Goal: Task Accomplishment & Management: Use online tool/utility

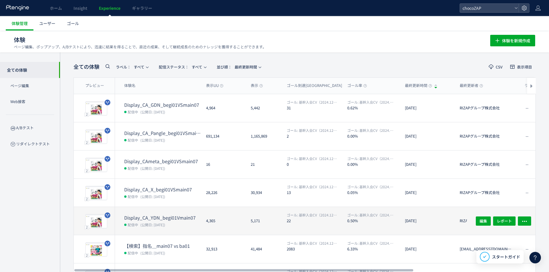
click at [181, 220] on dt "Display_CA_YDN_begi01Vmain07" at bounding box center [162, 218] width 77 height 7
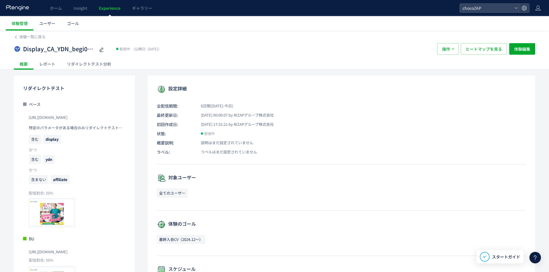
click at [103, 66] on div "リダイレクトテスト分析" at bounding box center [89, 64] width 56 height 12
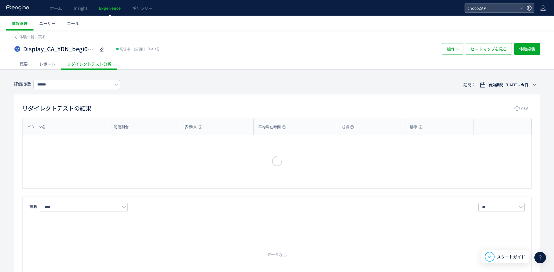
type input "**********"
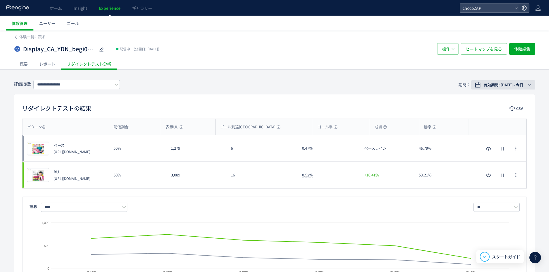
drag, startPoint x: 514, startPoint y: 84, endPoint x: 438, endPoint y: 98, distance: 77.7
click at [514, 84] on span "有効期間: [DATE] - 今日" at bounding box center [504, 85] width 40 height 6
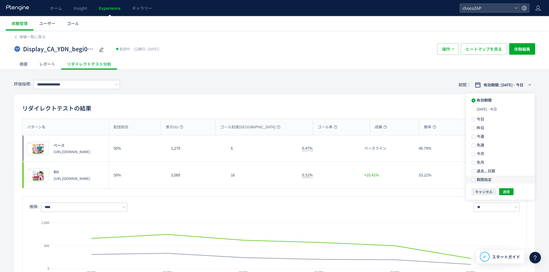
click at [0, 0] on ul "有効期間 [DATE] - 今日 今日 昨日 今週 先週 今月 先月 過去...日間 期間指定" at bounding box center [0, 0] width 0 height 0
click at [482, 180] on span "期間指定" at bounding box center [484, 179] width 16 height 5
click at [504, 193] on span "適用" at bounding box center [506, 194] width 7 height 7
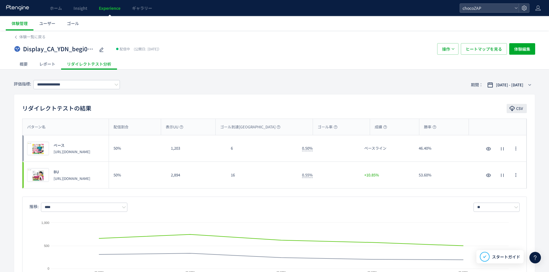
click at [520, 112] on span "CSV" at bounding box center [519, 108] width 7 height 9
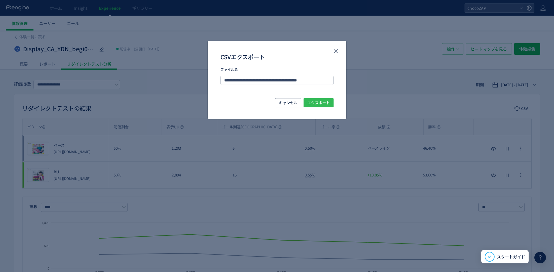
drag, startPoint x: 332, startPoint y: 100, endPoint x: 329, endPoint y: 101, distance: 3.6
click at [332, 100] on button "エクスポート" at bounding box center [318, 102] width 30 height 9
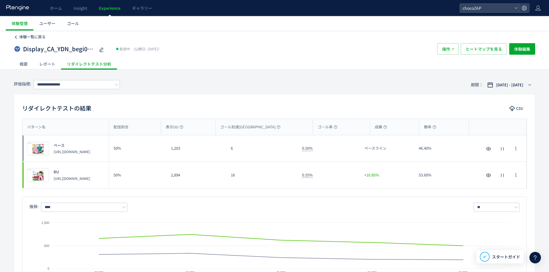
click at [43, 39] on span "体験一覧に戻る" at bounding box center [32, 36] width 26 height 5
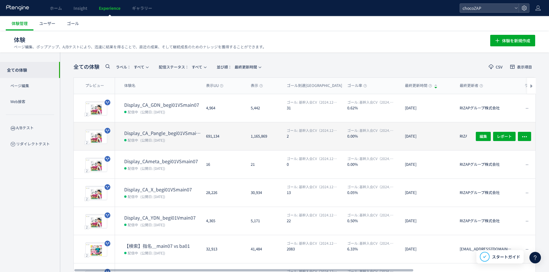
click at [181, 138] on dd "配信中 (公開日: [DATE])" at bounding box center [162, 139] width 77 height 7
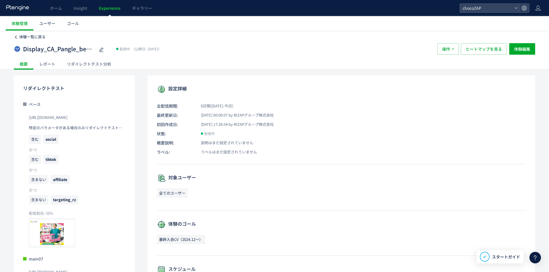
click at [33, 37] on span "体験一覧に戻る" at bounding box center [32, 36] width 26 height 5
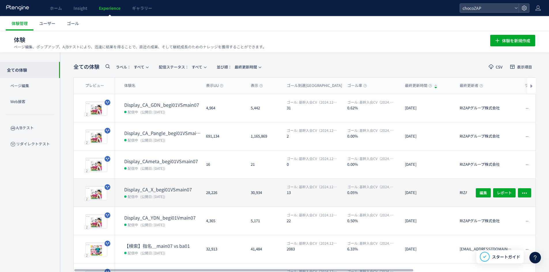
click at [165, 195] on span "(公開日: [DATE])" at bounding box center [152, 196] width 25 height 5
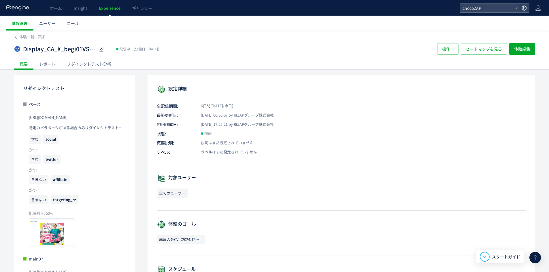
click at [81, 65] on div "リダイレクトテスト分析" at bounding box center [89, 64] width 56 height 12
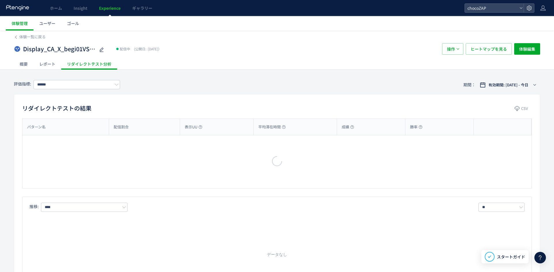
type input "**********"
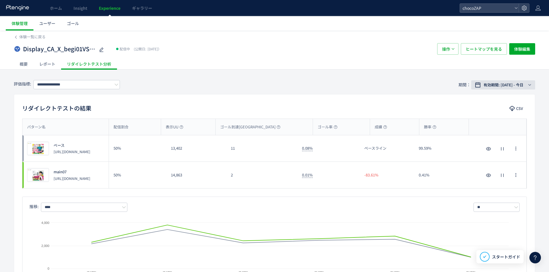
click at [507, 86] on span "有効期間: [DATE] - 今日" at bounding box center [504, 85] width 40 height 6
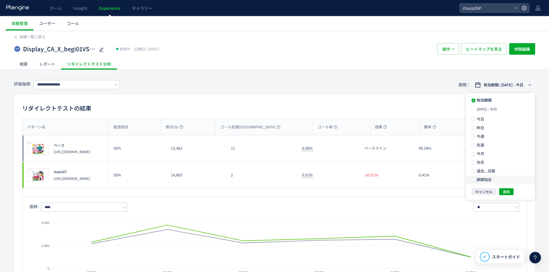
click at [490, 182] on span "期間指定" at bounding box center [484, 179] width 16 height 5
click at [505, 195] on span "適用" at bounding box center [506, 194] width 7 height 7
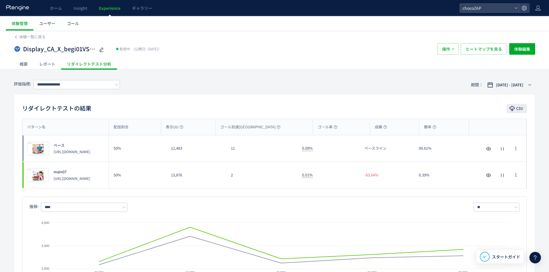
click at [518, 113] on button "CSV" at bounding box center [517, 108] width 20 height 9
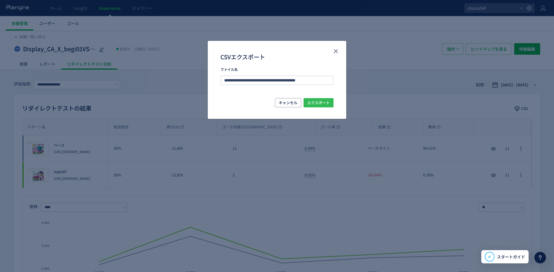
click at [314, 103] on span "エクスポート" at bounding box center [318, 102] width 22 height 9
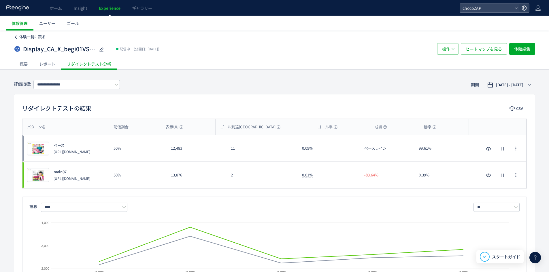
click at [37, 38] on span "体験一覧に戻る" at bounding box center [32, 36] width 26 height 5
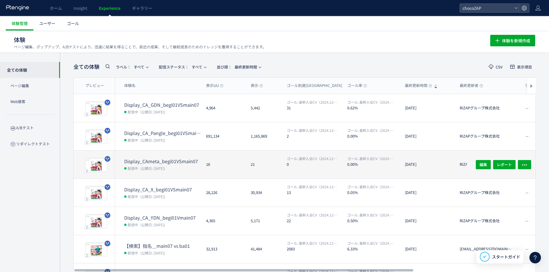
click at [165, 168] on span "(公開日: [DATE])" at bounding box center [152, 168] width 25 height 5
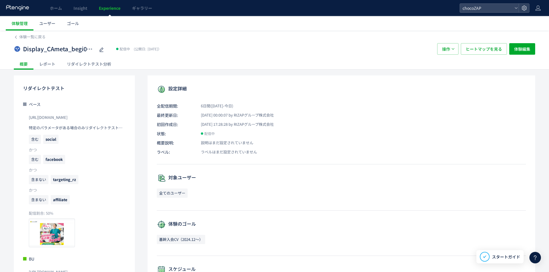
click at [101, 66] on div "リダイレクトテスト分析" at bounding box center [89, 64] width 56 height 12
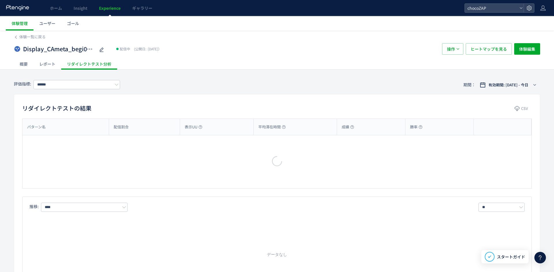
type input "**********"
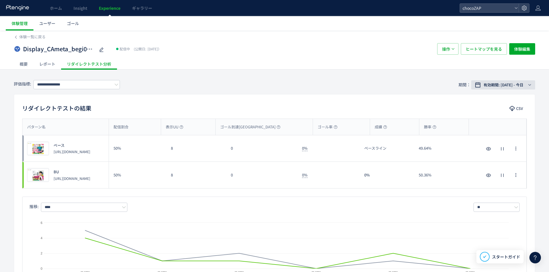
click at [509, 88] on span "有効期間: [DATE] - 今日" at bounding box center [504, 85] width 40 height 6
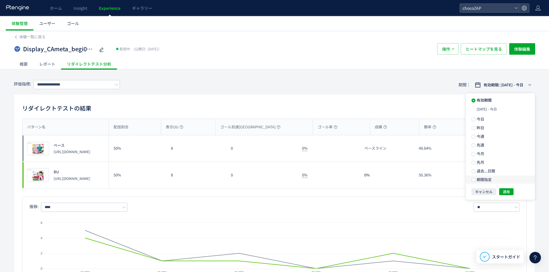
click at [507, 178] on label "期間指定" at bounding box center [500, 180] width 69 height 8
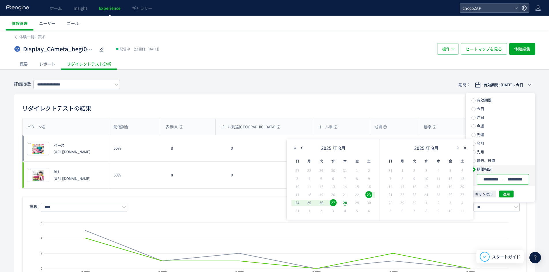
click at [510, 181] on input "**********" at bounding box center [516, 180] width 22 height 4
click at [512, 195] on button "適用" at bounding box center [506, 194] width 14 height 7
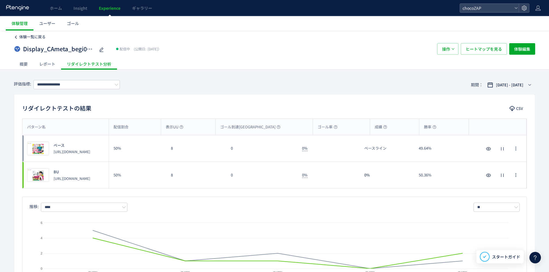
click at [27, 35] on span "体験一覧に戻る" at bounding box center [32, 36] width 26 height 5
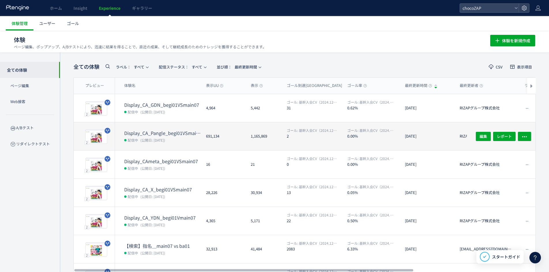
click at [177, 128] on div "Display_CA_Pangle_begi01VSmain07 配信中 (公開日: [DATE])" at bounding box center [158, 137] width 86 height 28
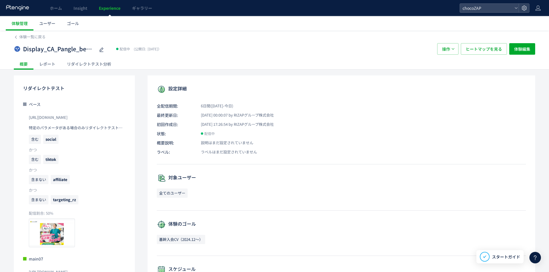
click at [93, 63] on div "リダイレクトテスト分析" at bounding box center [89, 64] width 56 height 12
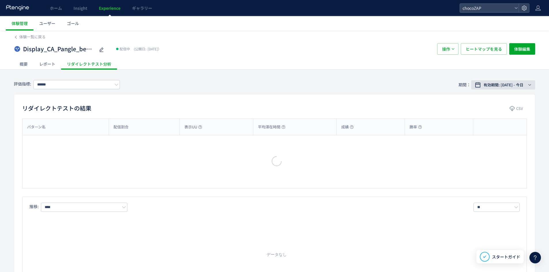
click at [520, 85] on span "有効期間: [DATE] - 今日" at bounding box center [504, 85] width 40 height 6
type input "**********"
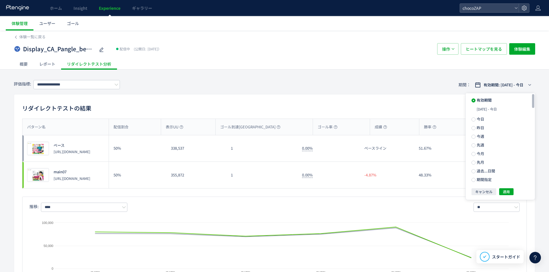
drag, startPoint x: 492, startPoint y: 178, endPoint x: 503, endPoint y: 190, distance: 15.5
click at [492, 179] on label "期間指定" at bounding box center [500, 180] width 69 height 8
click at [510, 198] on button "適用" at bounding box center [506, 194] width 14 height 7
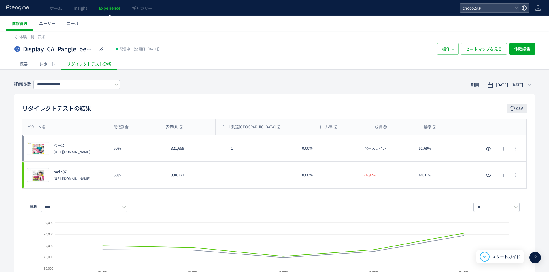
click at [518, 112] on span "CSV" at bounding box center [519, 108] width 7 height 9
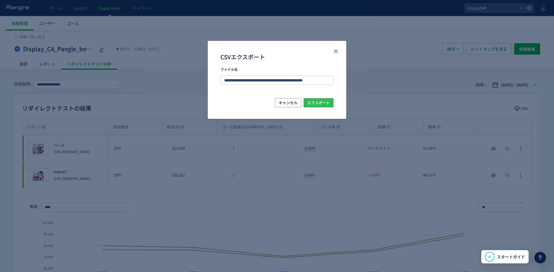
drag, startPoint x: 324, startPoint y: 106, endPoint x: 353, endPoint y: 102, distance: 28.6
click at [324, 106] on span "エクスポート" at bounding box center [318, 102] width 22 height 9
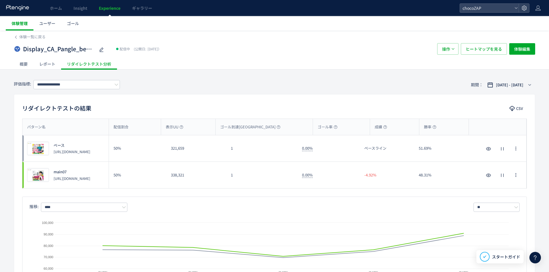
click at [28, 28] on link "体験管理" at bounding box center [20, 23] width 28 height 14
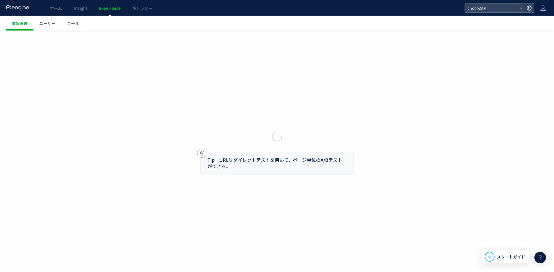
click at [29, 33] on div at bounding box center [277, 136] width 554 height 272
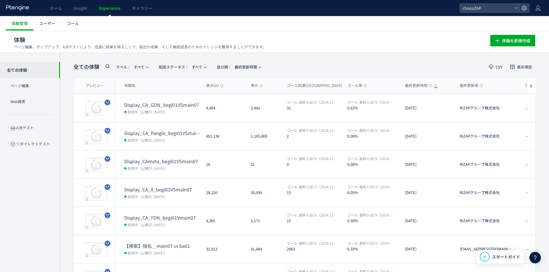
click at [184, 115] on dd "配信中 (公開日: [DATE])" at bounding box center [162, 111] width 77 height 7
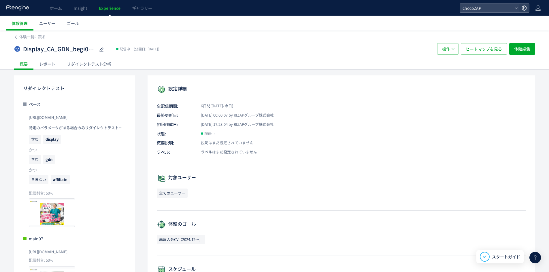
drag, startPoint x: 80, startPoint y: 73, endPoint x: 83, endPoint y: 71, distance: 3.1
click at [80, 73] on div "体験一覧に戻る Display_CA_GDN_begi01VSmain07 配信中 (公開日: [DATE]） 操作 ヒートマップを見る 体験編集 概要 レポ…" at bounding box center [274, 206] width 549 height 351
click at [89, 67] on div "リダイレクトテスト分析" at bounding box center [89, 64] width 56 height 12
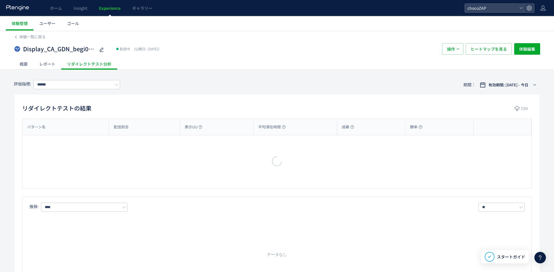
type input "**********"
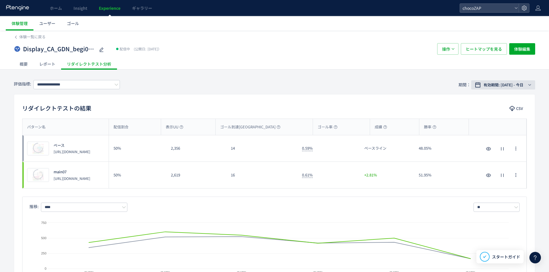
click at [523, 82] on span "有効期間: [DATE] - 今日" at bounding box center [504, 85] width 40 height 6
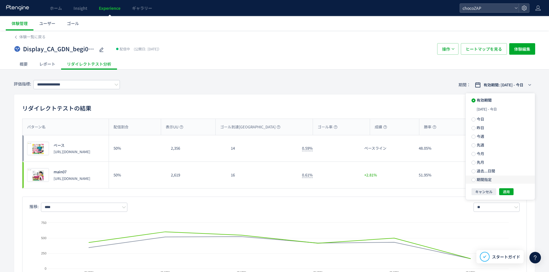
click at [499, 180] on label "期間指定" at bounding box center [500, 180] width 69 height 8
click at [484, 182] on input "**********" at bounding box center [491, 180] width 22 height 4
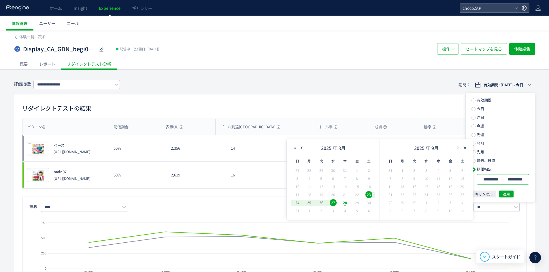
click at [514, 194] on div "キャンセル 適用" at bounding box center [501, 194] width 58 height 7
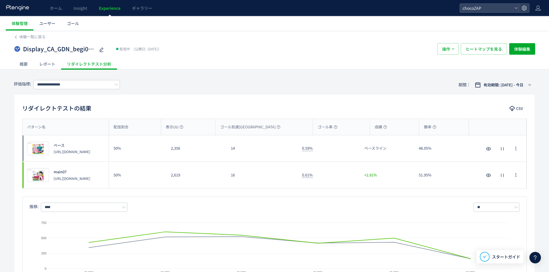
click at [513, 194] on div "パターン名 配信割合 表示UU ゴール到達UU ゴール率 成績 勝率 パターン名 プレビュー ベース [URL][DOMAIN_NAME] 50% 2,356…" at bounding box center [274, 204] width 521 height 171
click at [503, 89] on button "有効期間: [DATE] - 今日" at bounding box center [503, 84] width 64 height 9
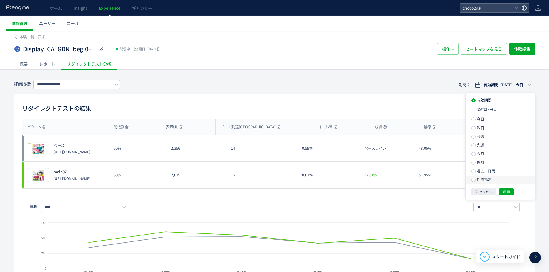
click at [482, 181] on span "期間指定" at bounding box center [484, 179] width 16 height 5
click at [509, 193] on span "適用" at bounding box center [506, 194] width 7 height 7
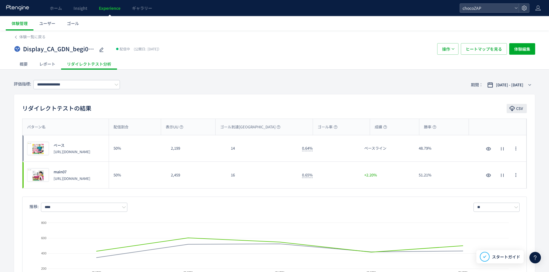
click at [516, 110] on span "CSV" at bounding box center [519, 108] width 7 height 9
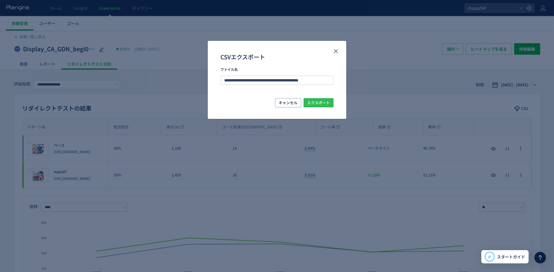
click at [308, 105] on span "エクスポート" at bounding box center [318, 102] width 22 height 9
